Goal: Information Seeking & Learning: Learn about a topic

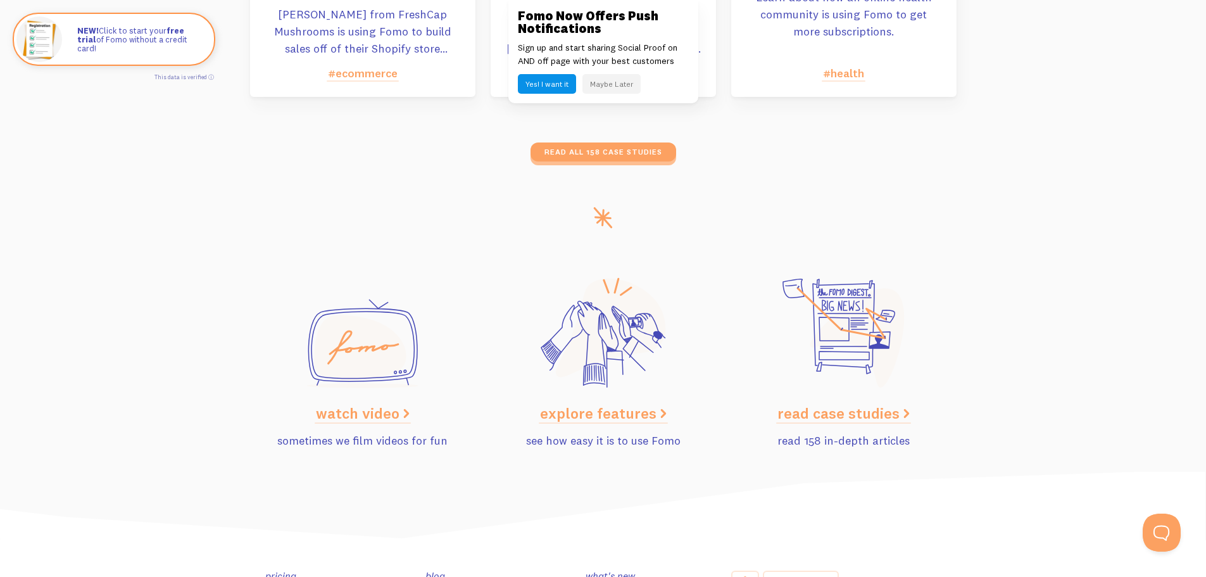
scroll to position [6353, 0]
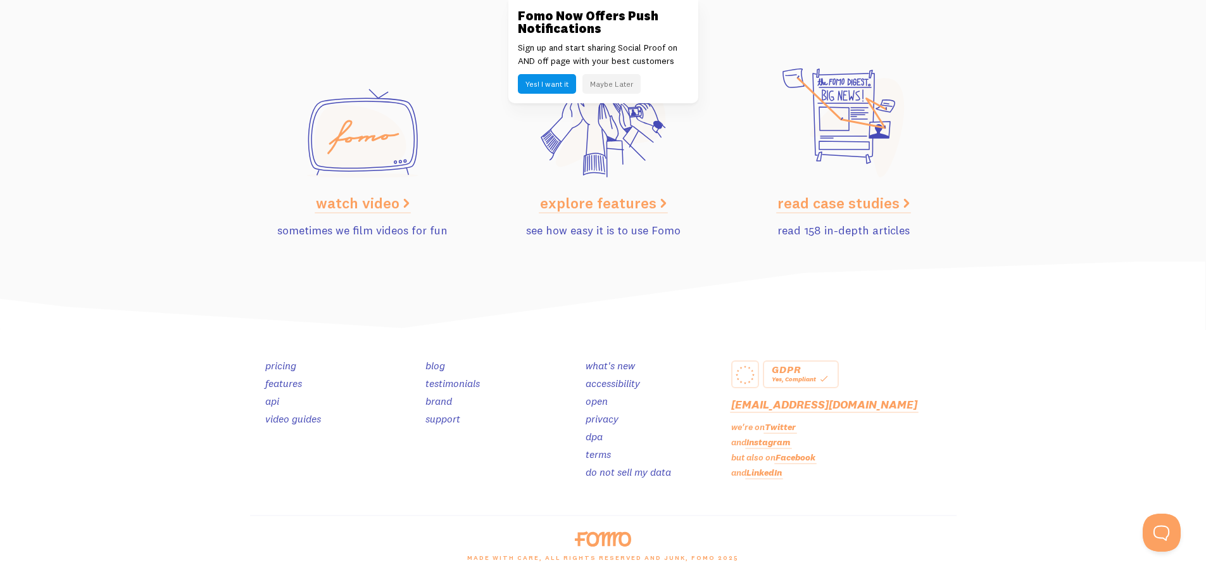
click at [289, 366] on link "pricing" at bounding box center [280, 365] width 31 height 13
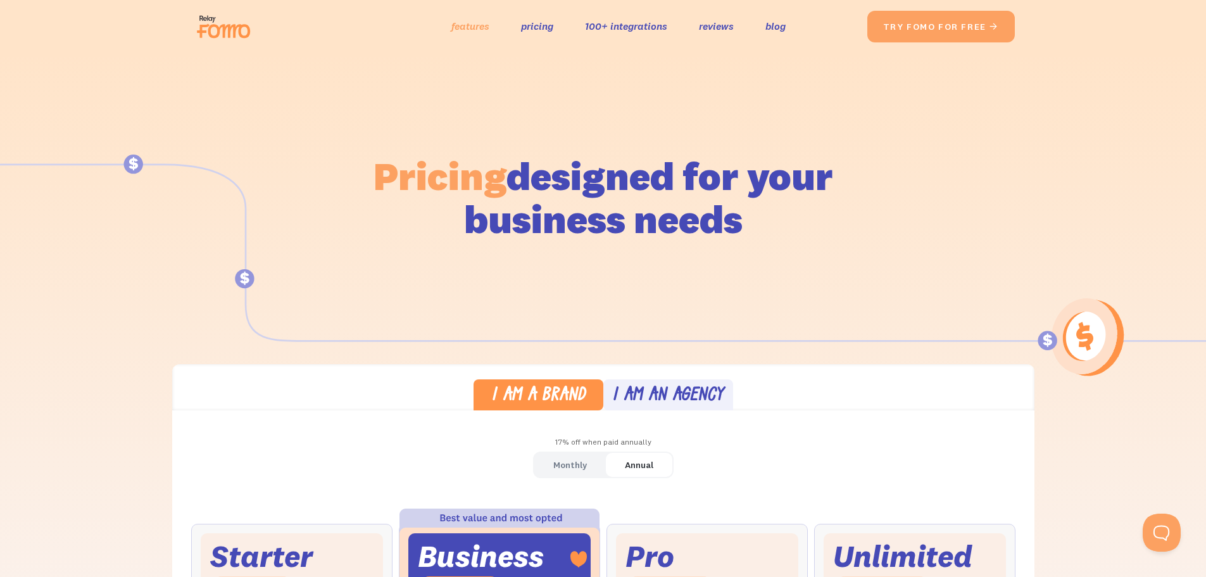
click at [462, 24] on link "features" at bounding box center [471, 26] width 38 height 18
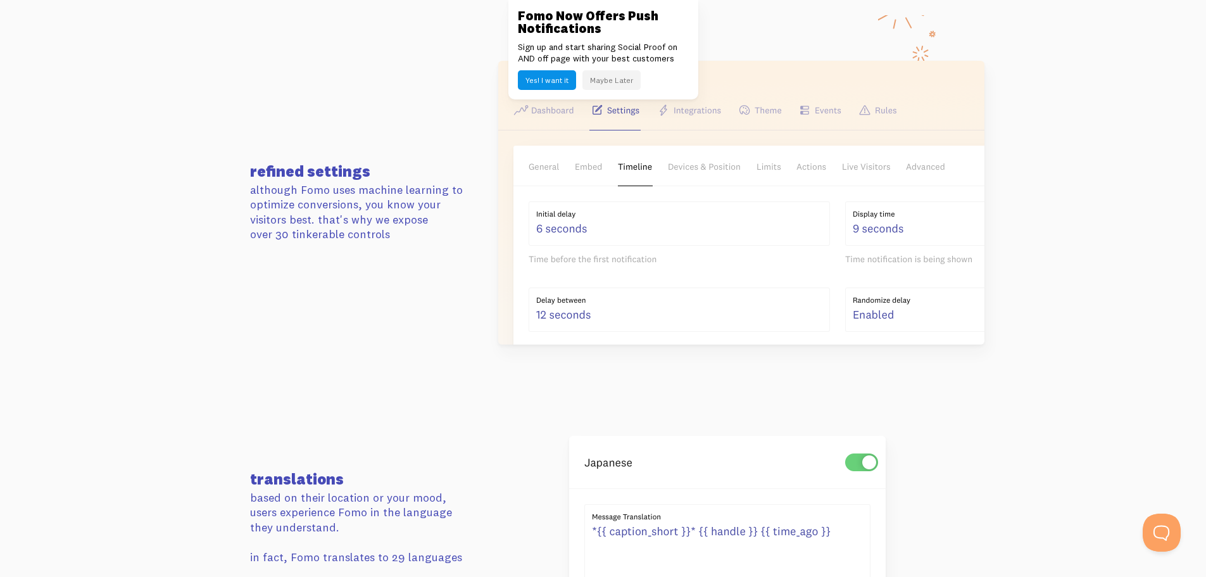
scroll to position [2026, 0]
